Goal: Find specific page/section: Find specific page/section

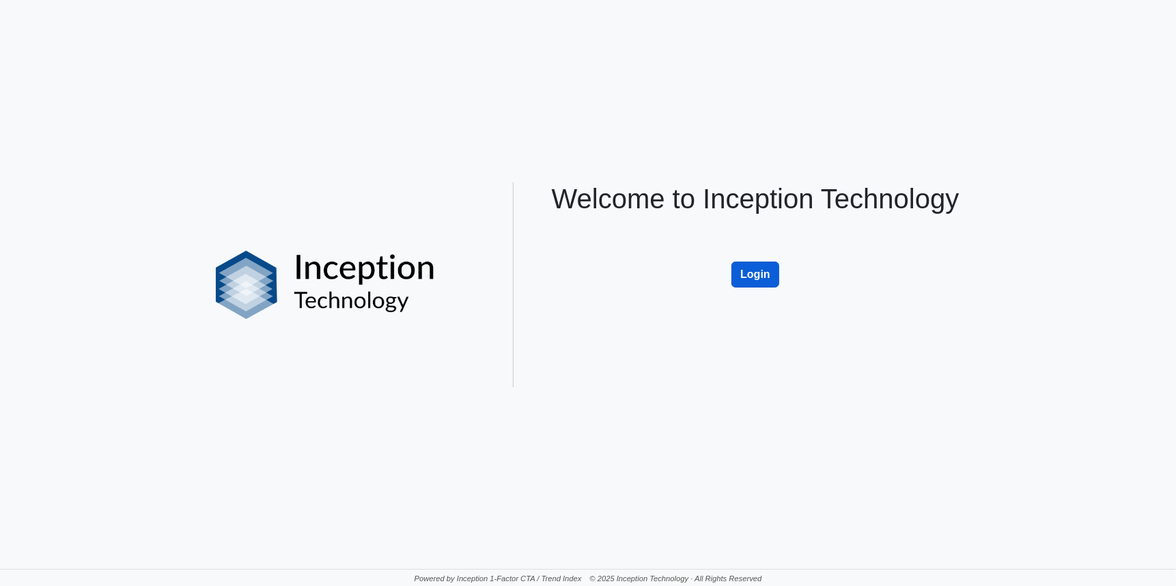
click at [753, 271] on button "Login" at bounding box center [755, 275] width 48 height 26
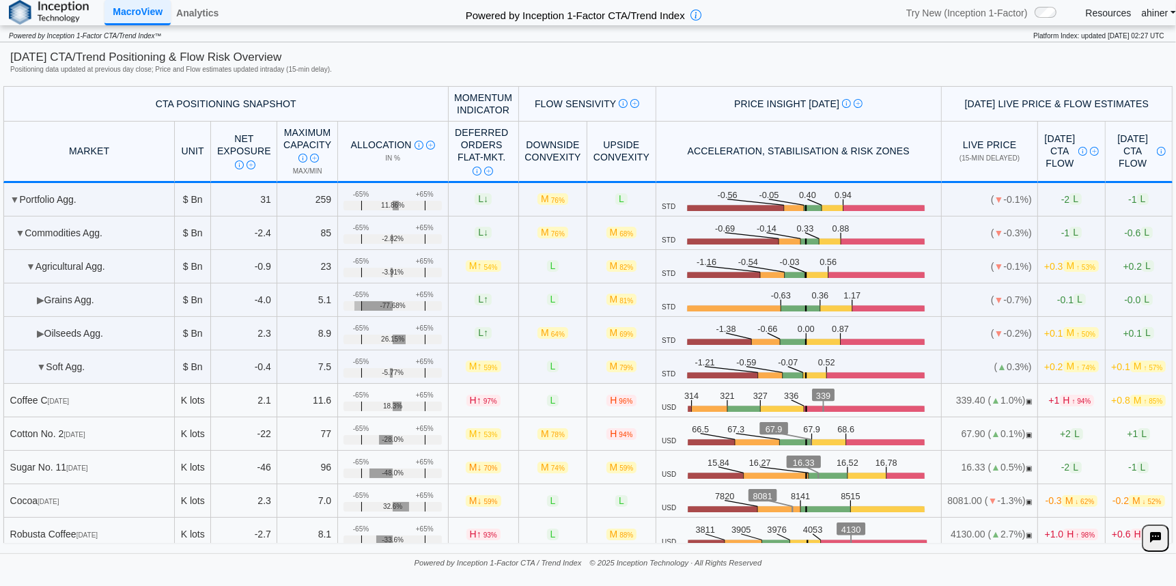
scroll to position [302, 0]
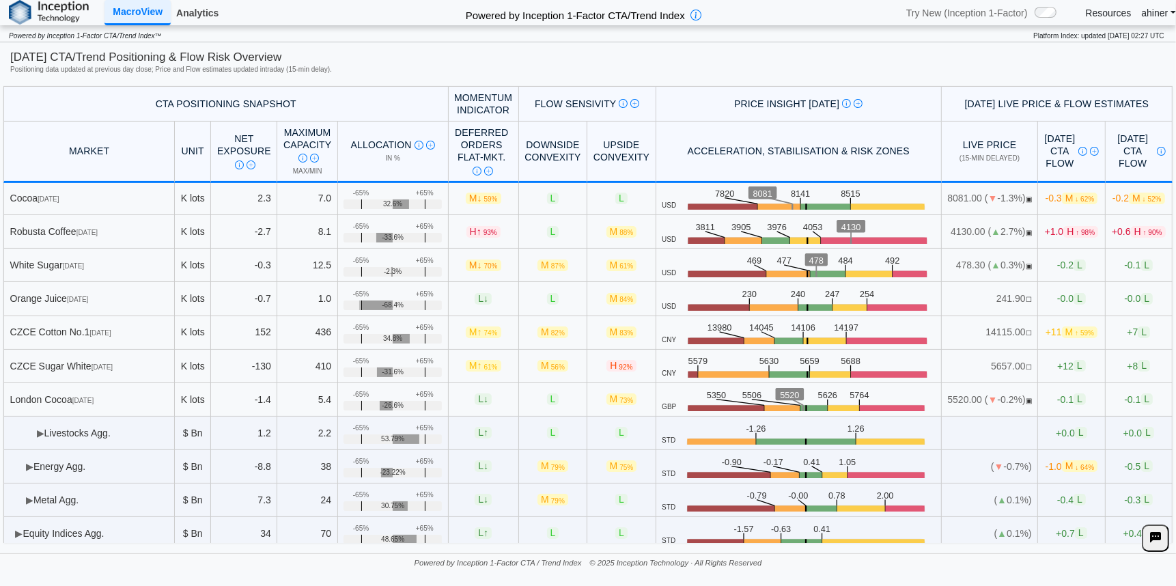
click at [209, 10] on link "Analytics" at bounding box center [197, 12] width 53 height 23
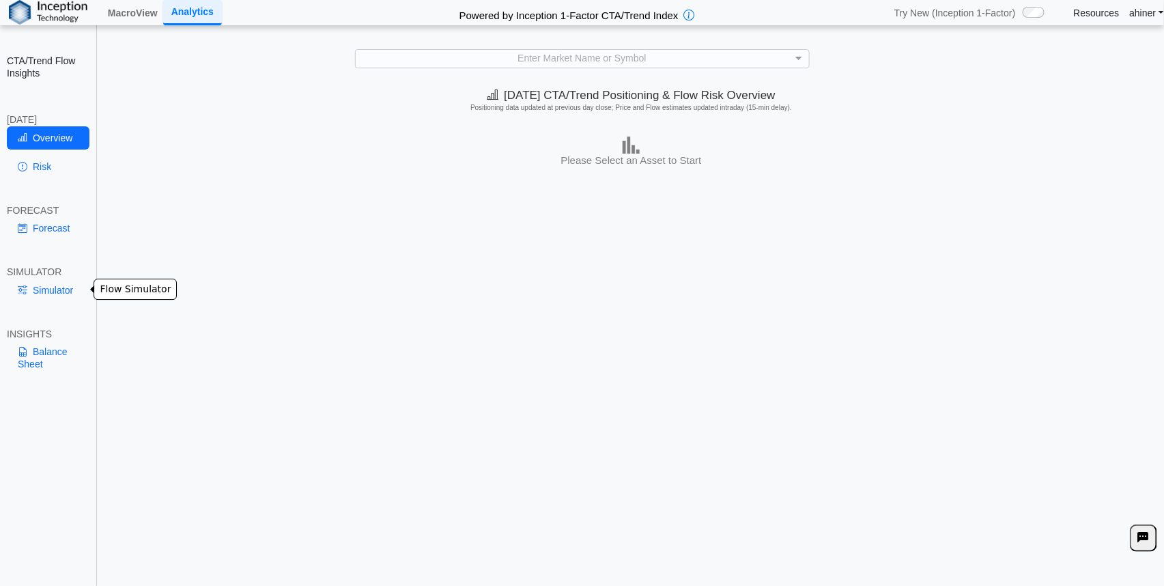
click at [49, 296] on link "Simulator" at bounding box center [48, 290] width 83 height 23
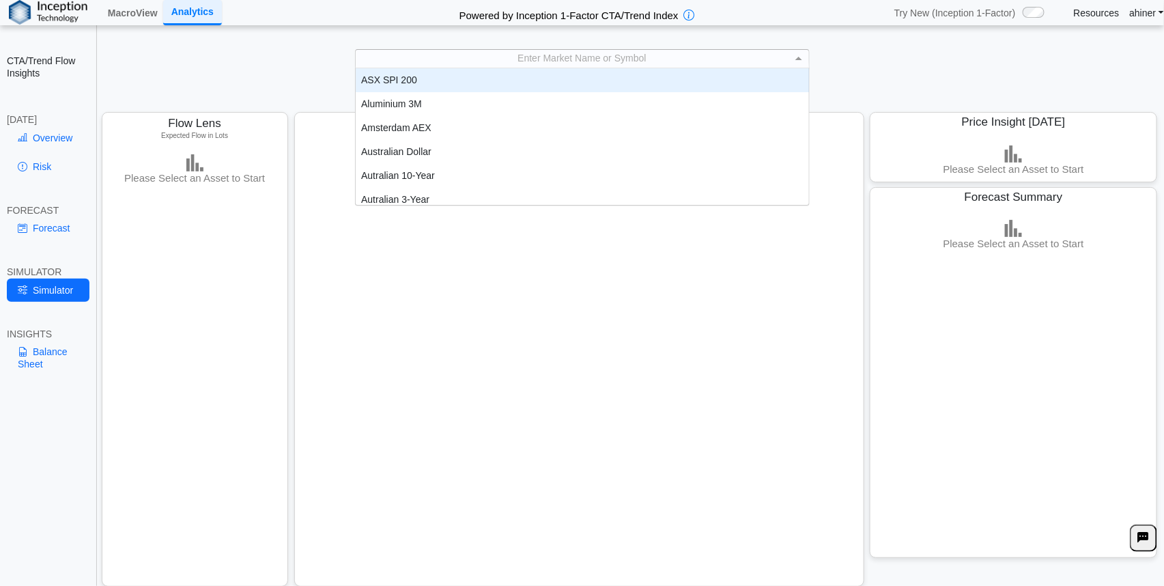
click at [806, 59] on span at bounding box center [800, 59] width 17 height 18
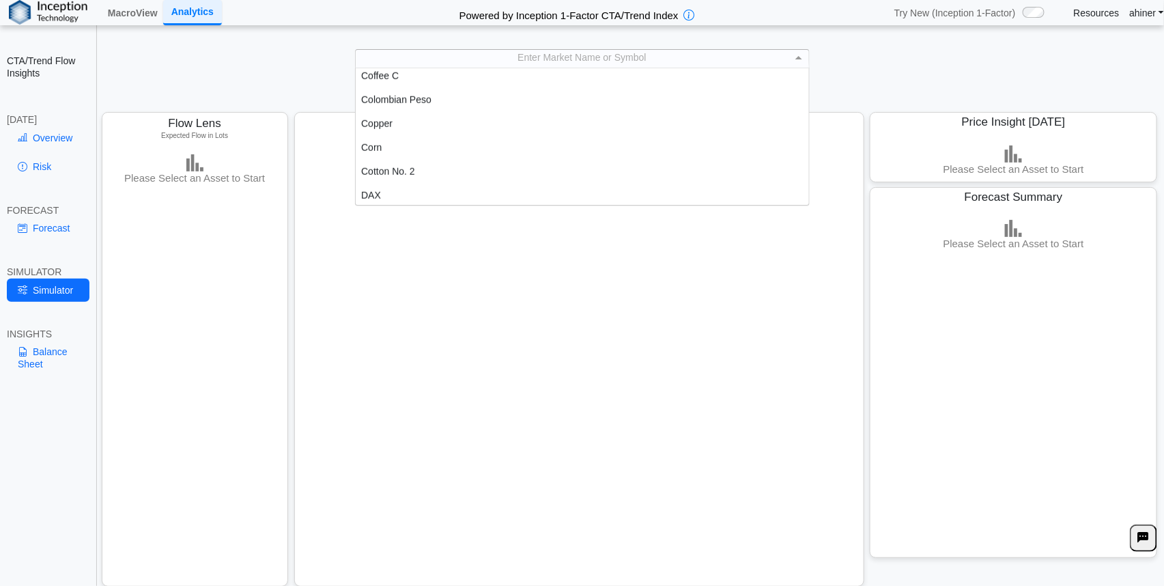
scroll to position [531, 0]
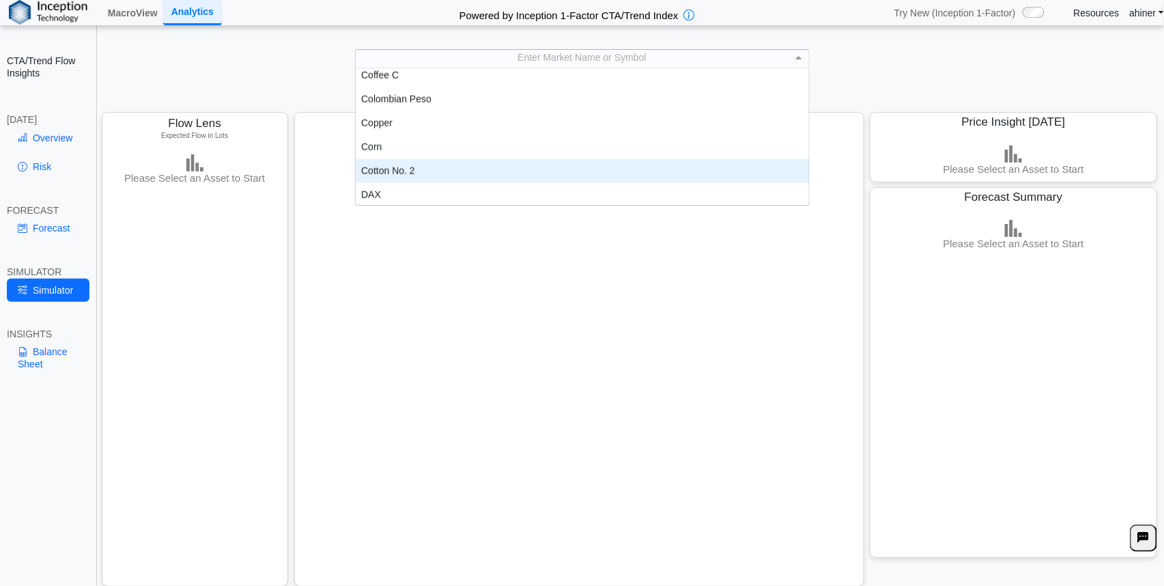
click at [480, 160] on div "Cotton No. 2" at bounding box center [582, 171] width 453 height 24
